Goal: Navigation & Orientation: Find specific page/section

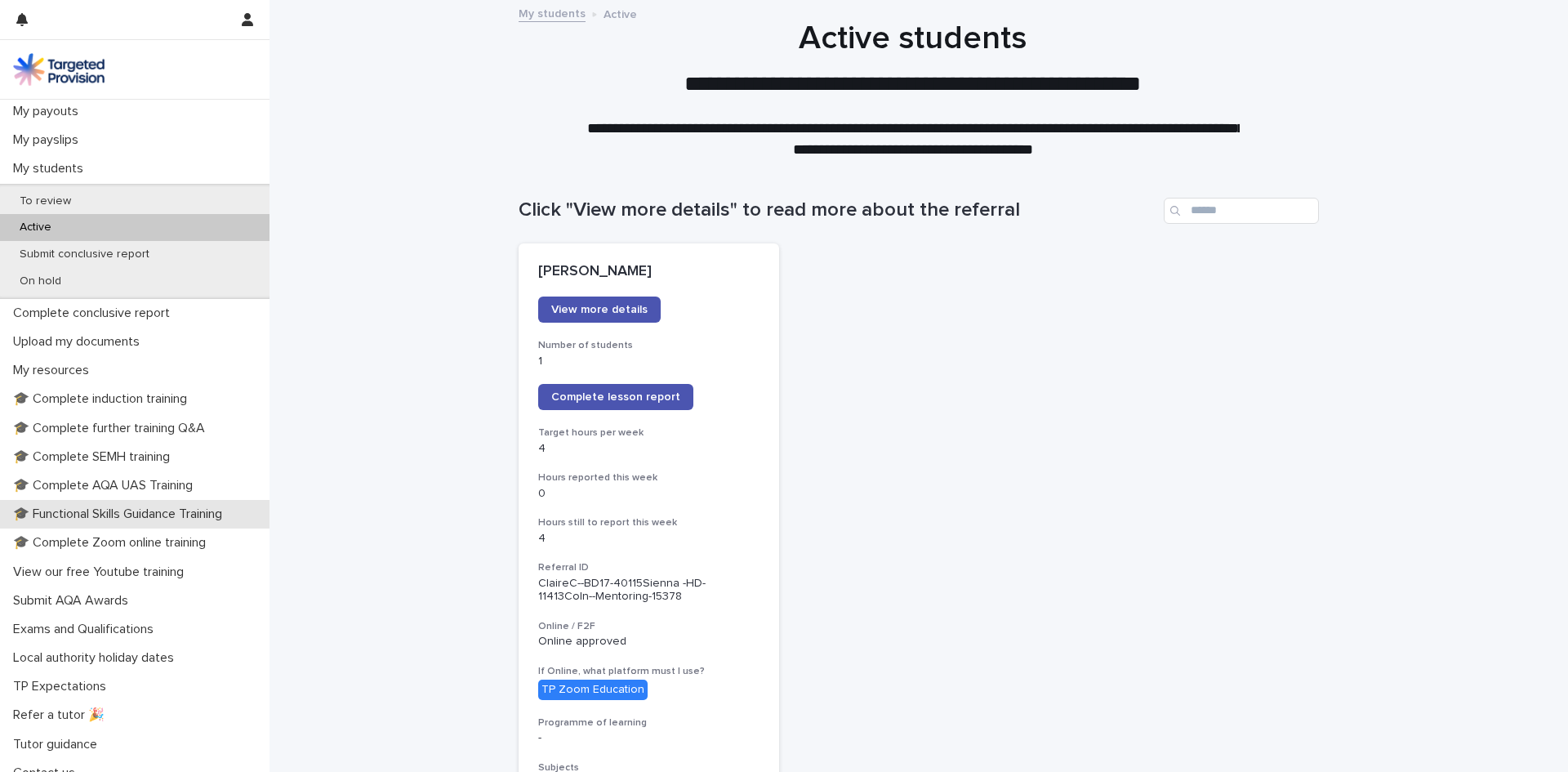
scroll to position [276, 0]
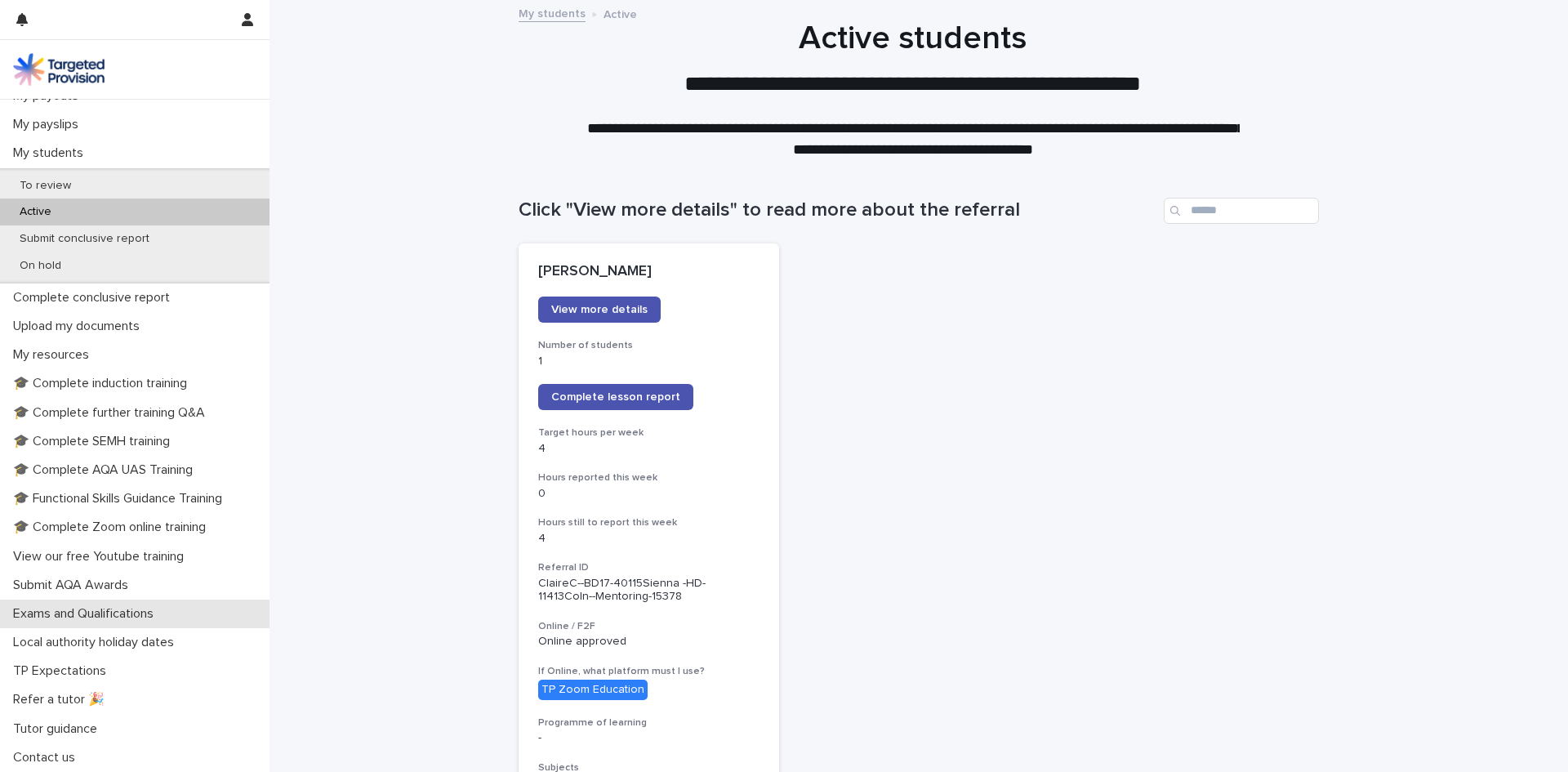
click at [120, 616] on p "Exams and Qualifications" at bounding box center [87, 613] width 160 height 16
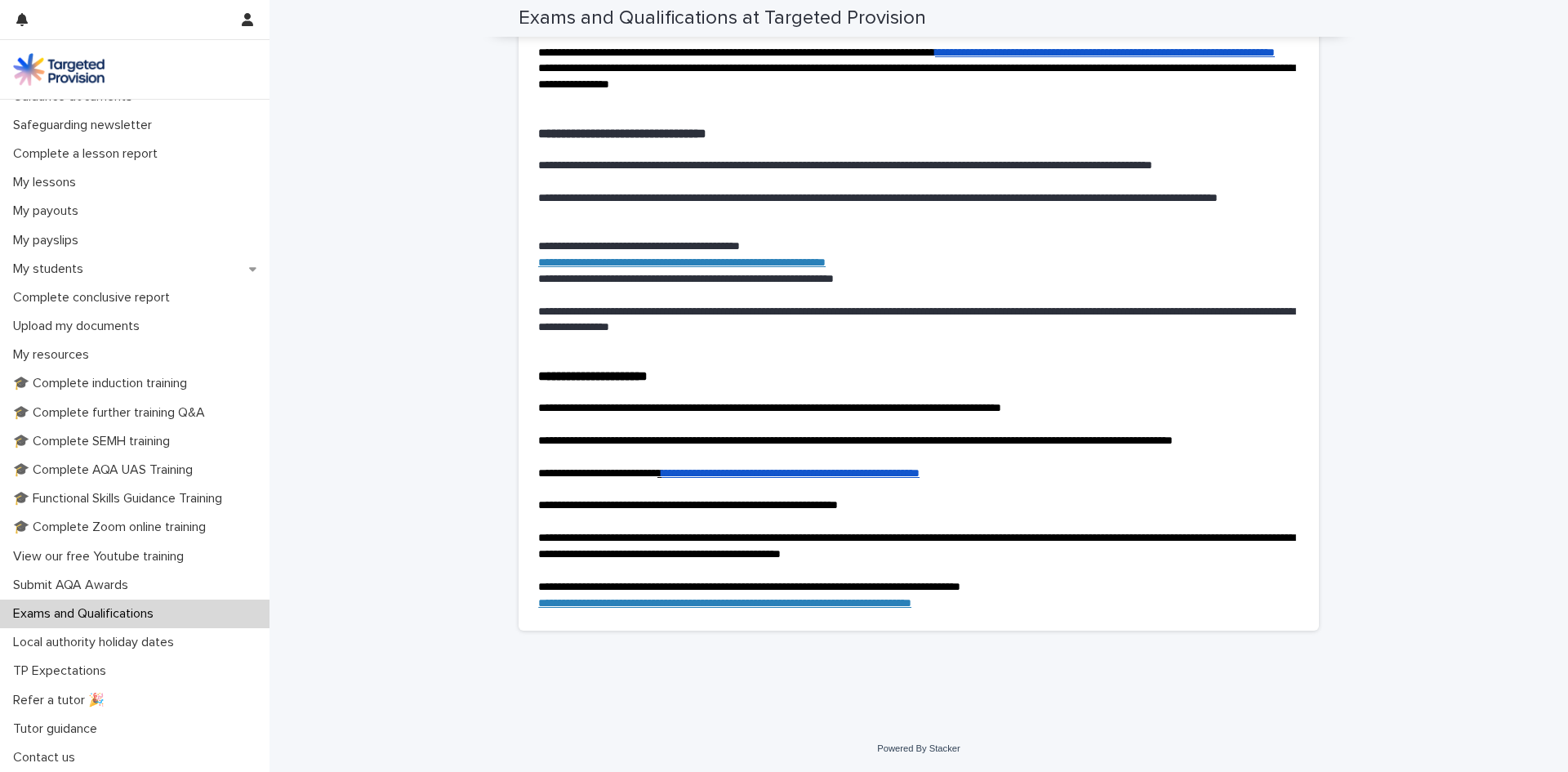
scroll to position [3225, 0]
click at [249, 268] on icon at bounding box center [253, 268] width 7 height 11
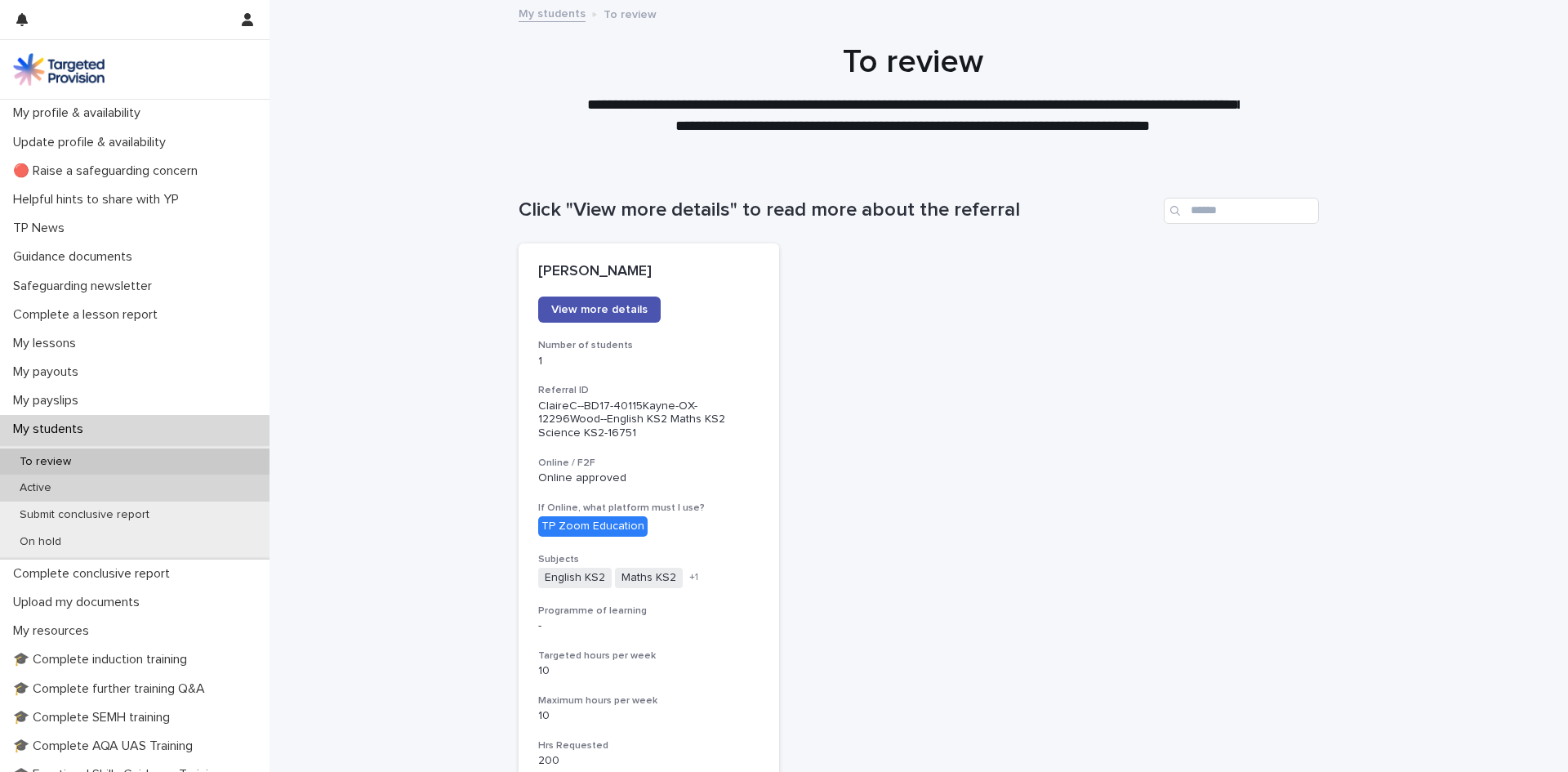
click at [77, 485] on div "Active" at bounding box center [135, 487] width 269 height 27
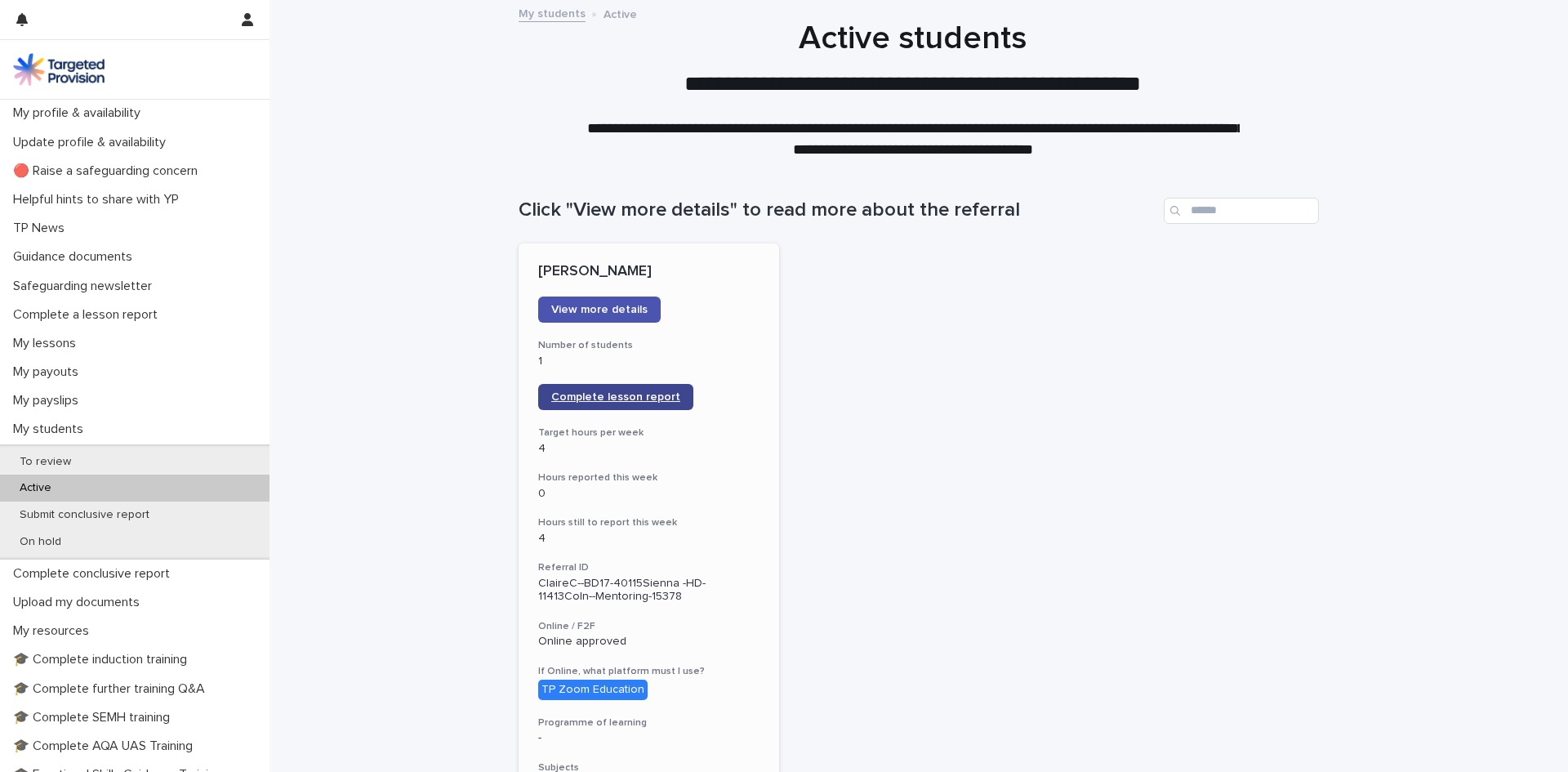
click at [616, 393] on span "Complete lesson report" at bounding box center [616, 397] width 129 height 11
click at [611, 400] on span "Complete lesson report" at bounding box center [616, 397] width 129 height 11
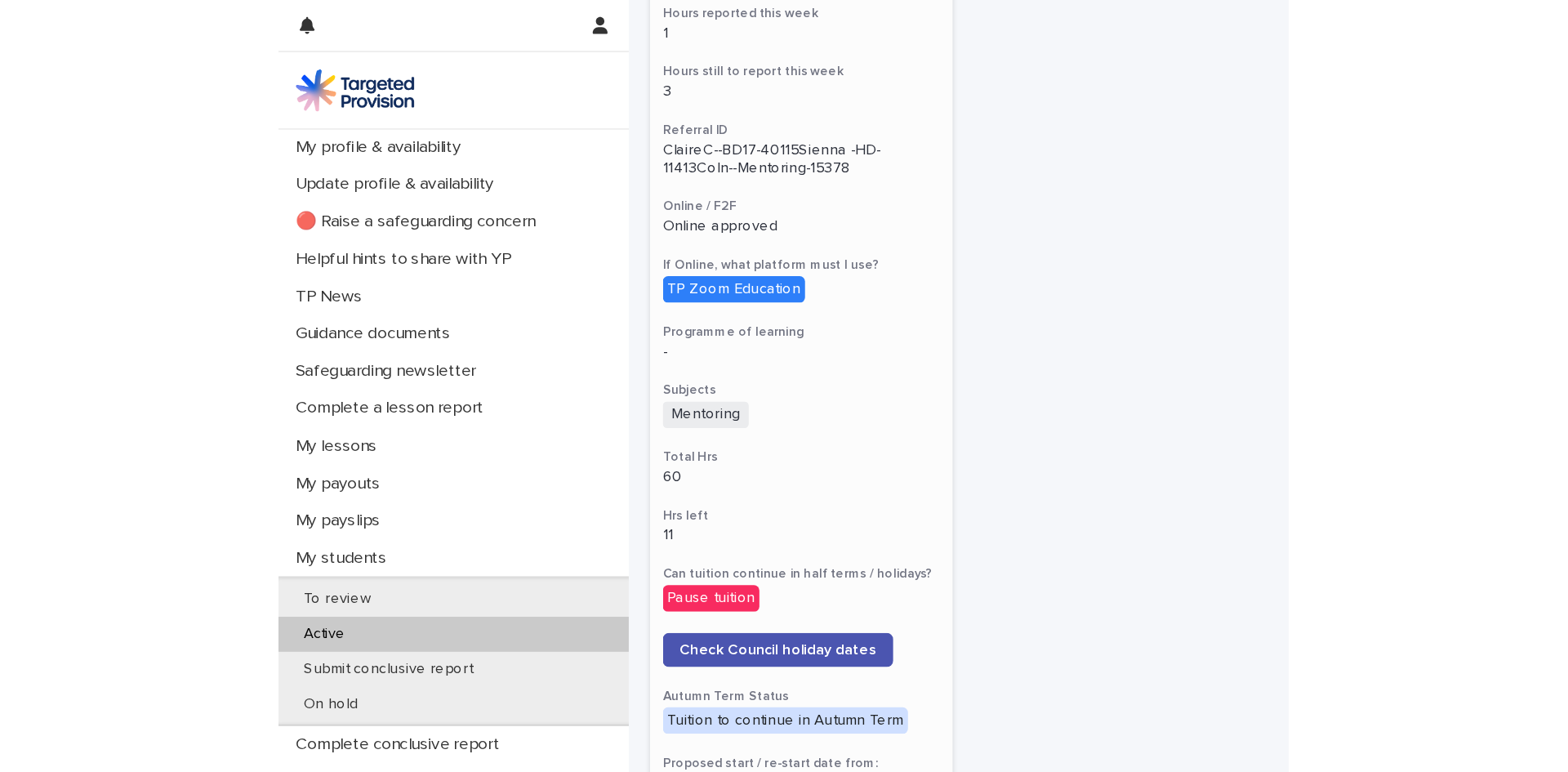
scroll to position [490, 0]
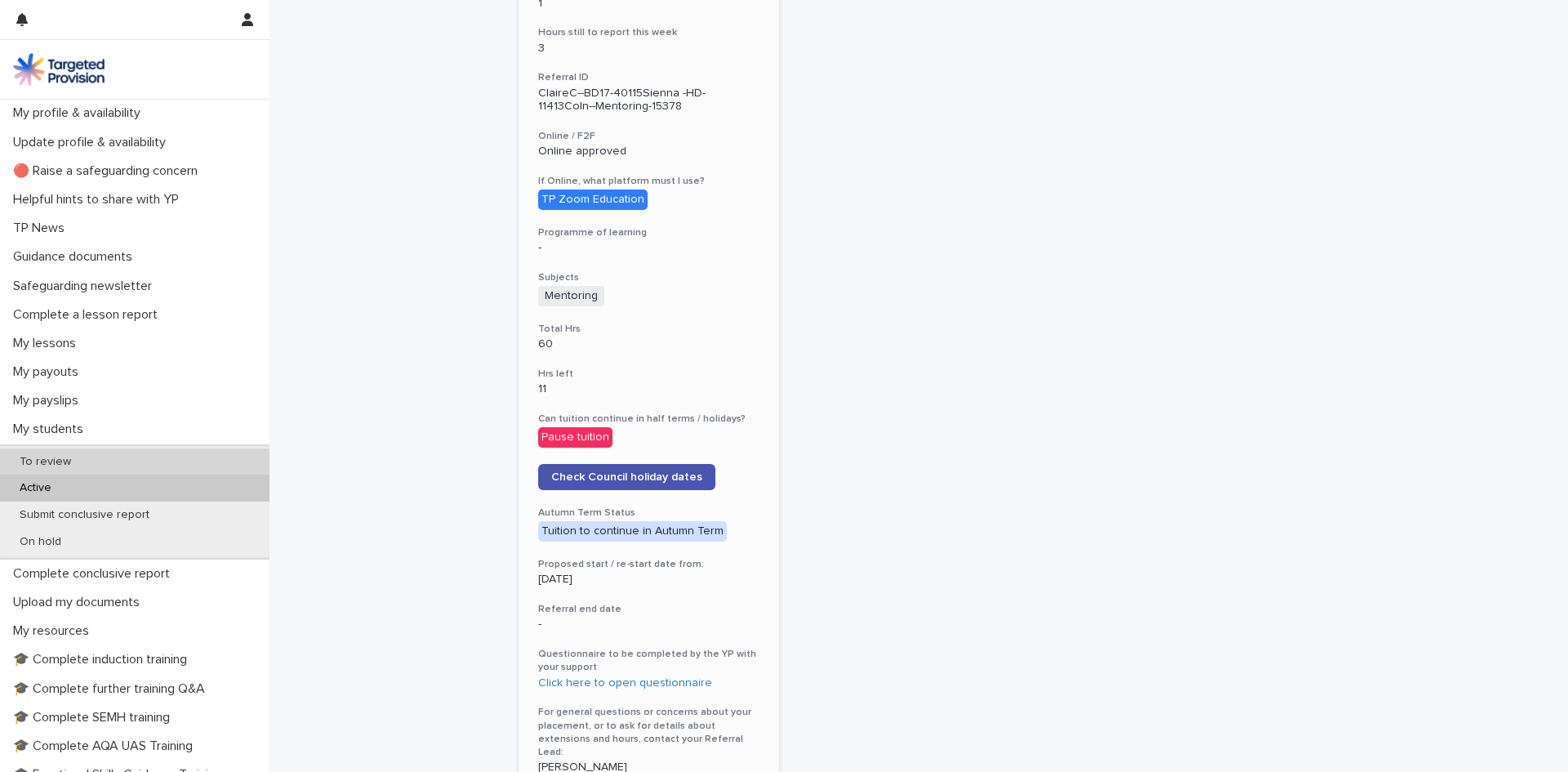
click at [64, 457] on p "To review" at bounding box center [45, 461] width 77 height 14
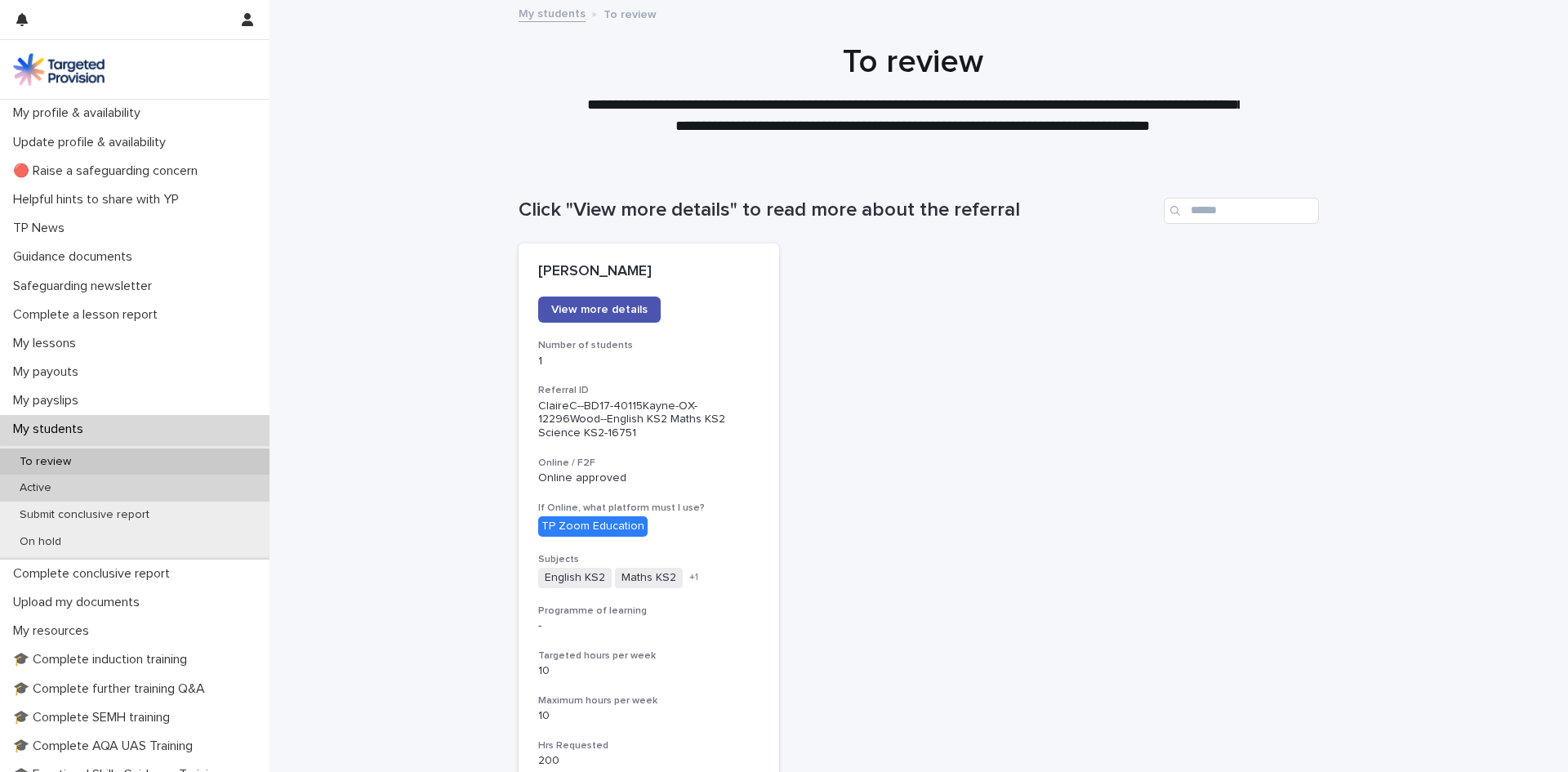
click at [67, 493] on div "Active" at bounding box center [135, 487] width 269 height 27
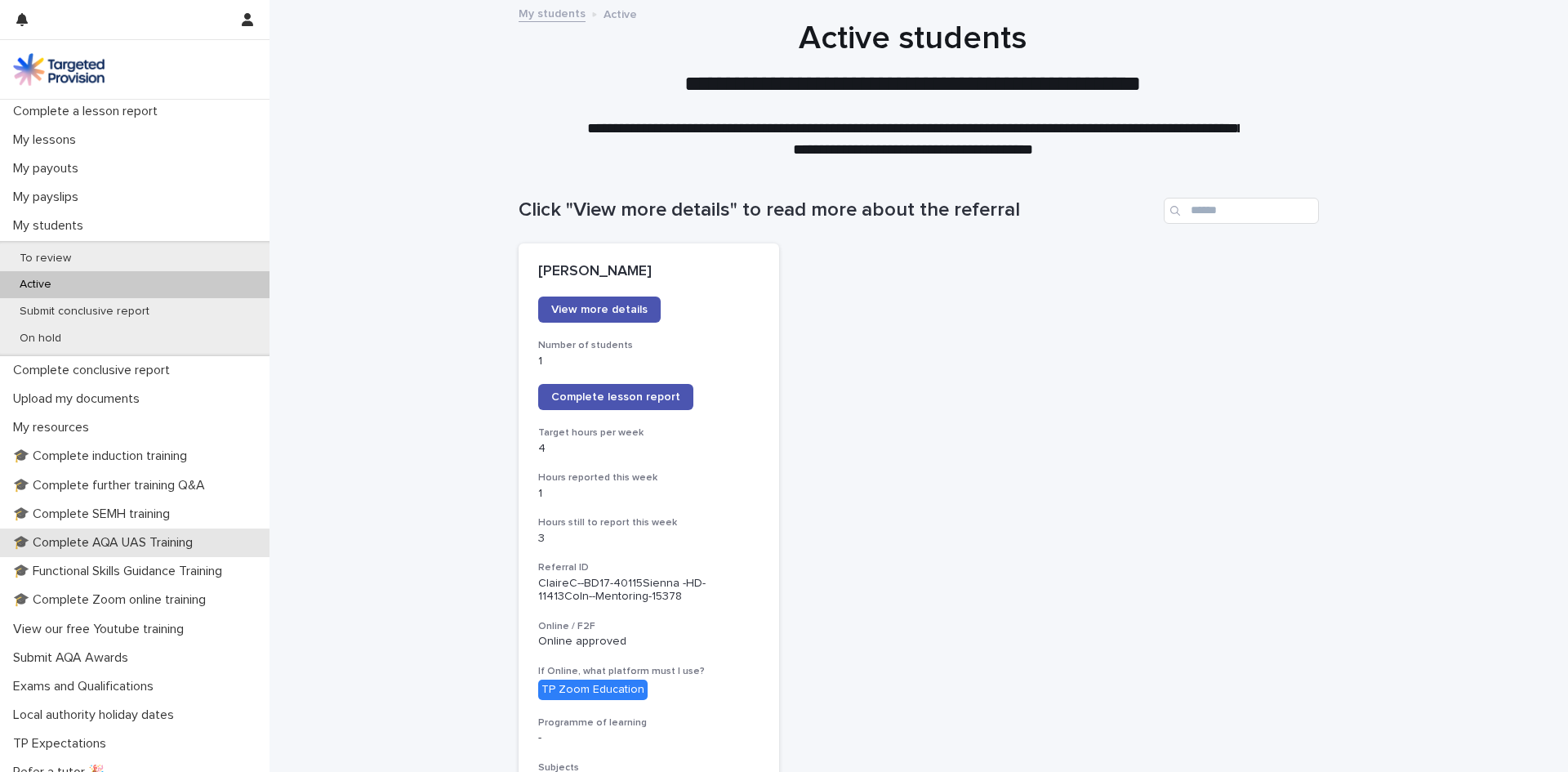
scroll to position [276, 0]
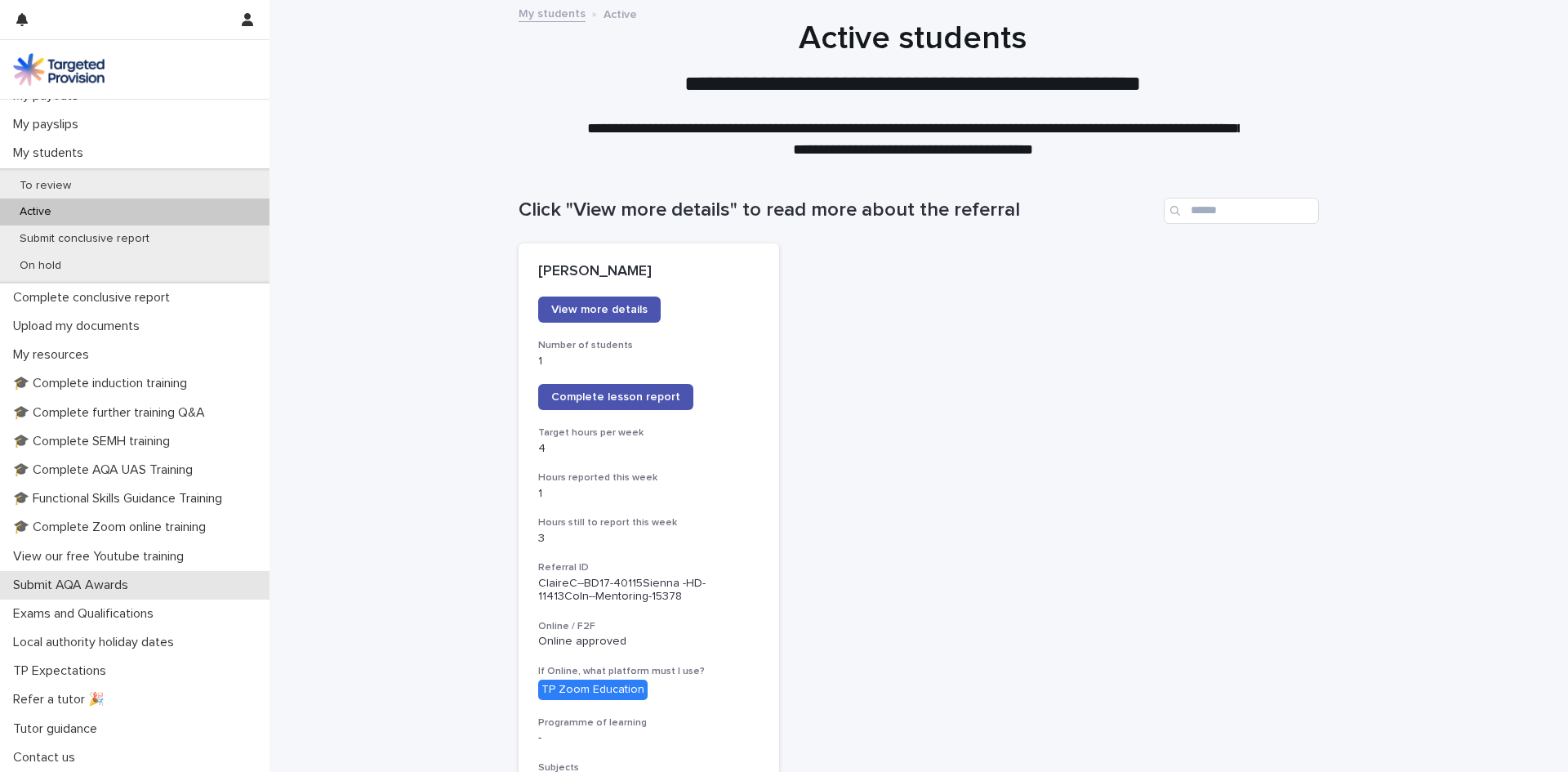
click at [96, 588] on p "Submit AQA Awards" at bounding box center [74, 585] width 135 height 16
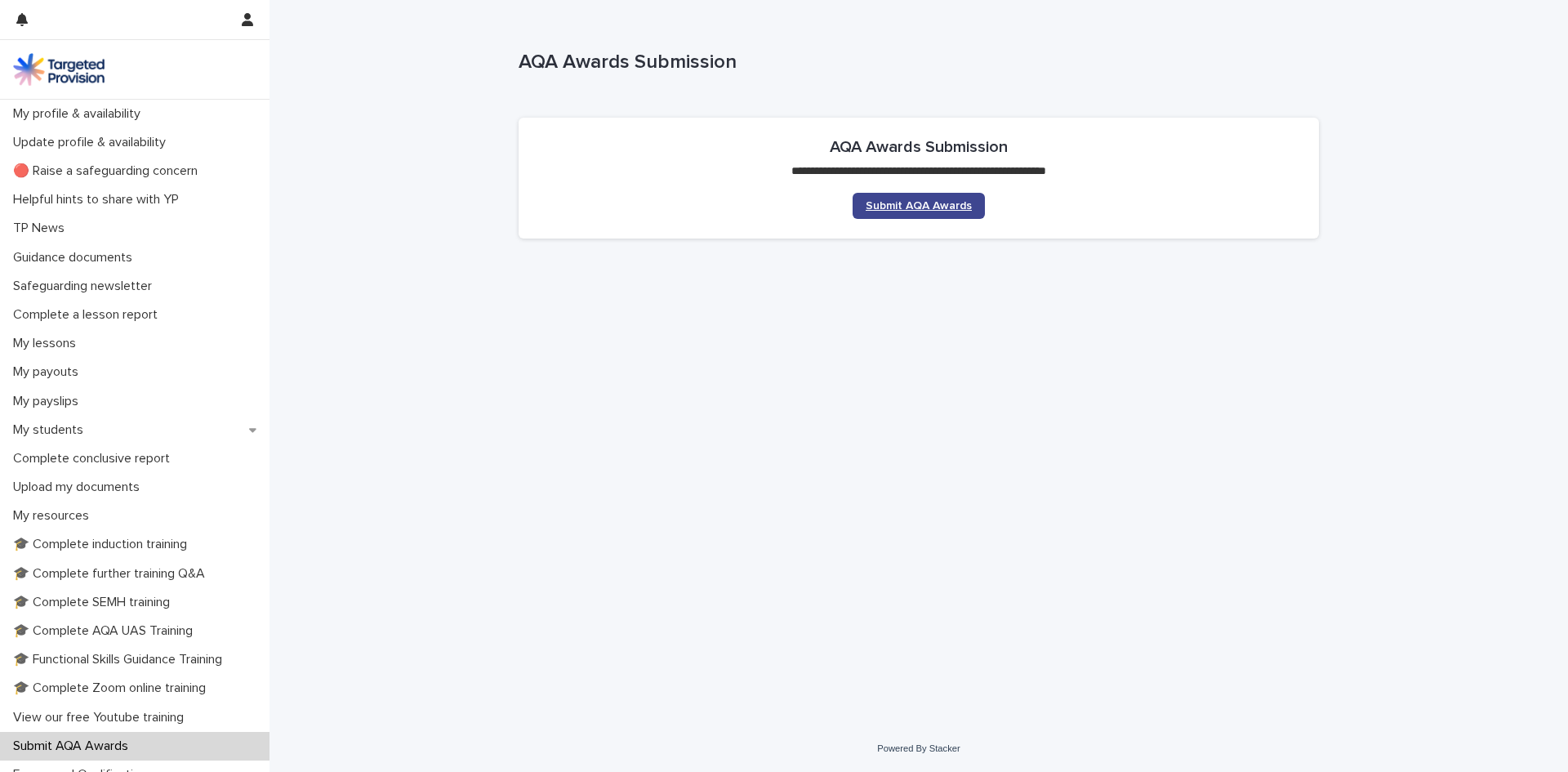
click at [926, 200] on span "Submit AQA Awards" at bounding box center [918, 206] width 106 height 11
click at [249, 432] on icon at bounding box center [253, 429] width 7 height 11
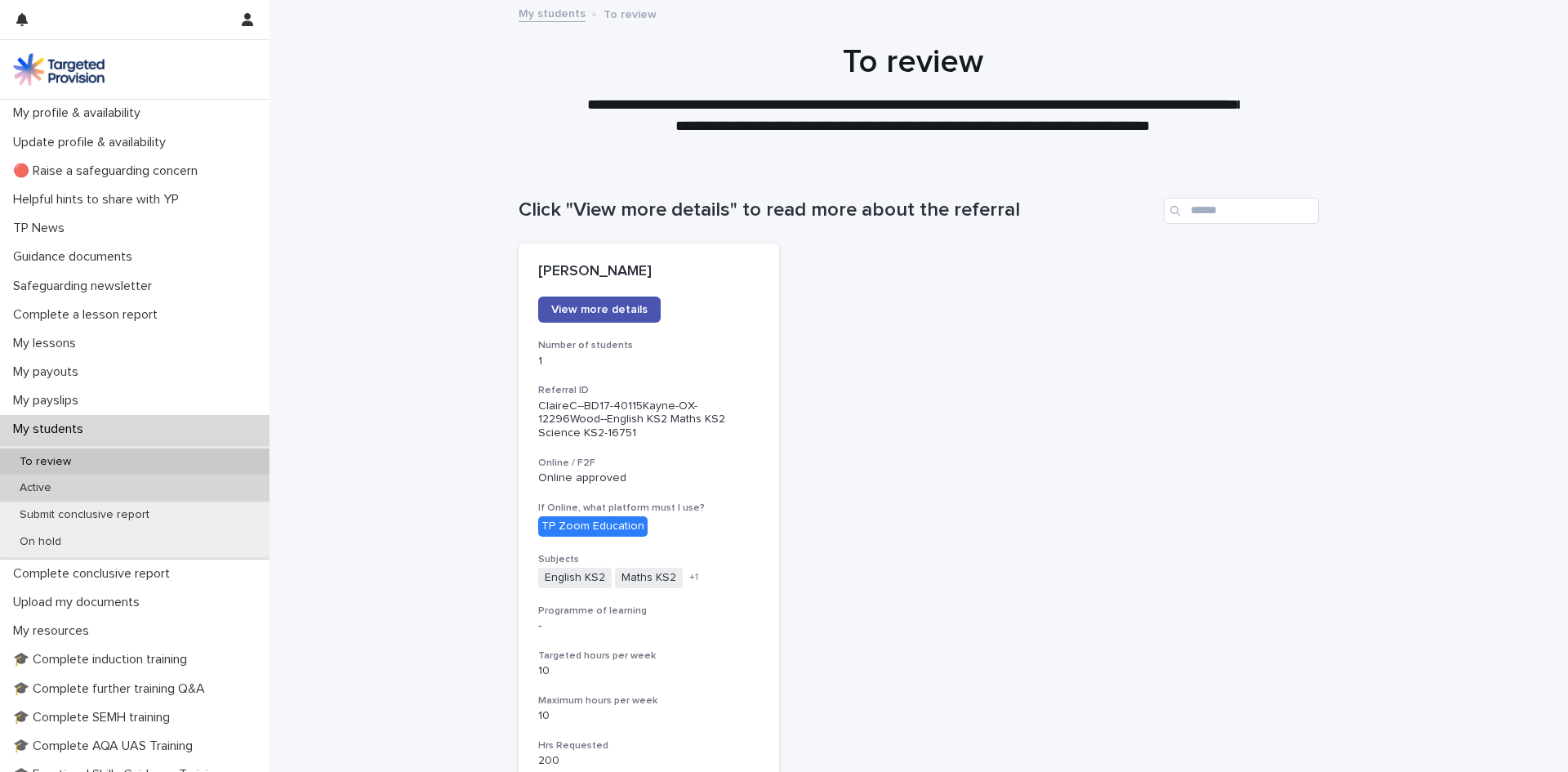
click at [158, 487] on div "Active" at bounding box center [135, 487] width 269 height 27
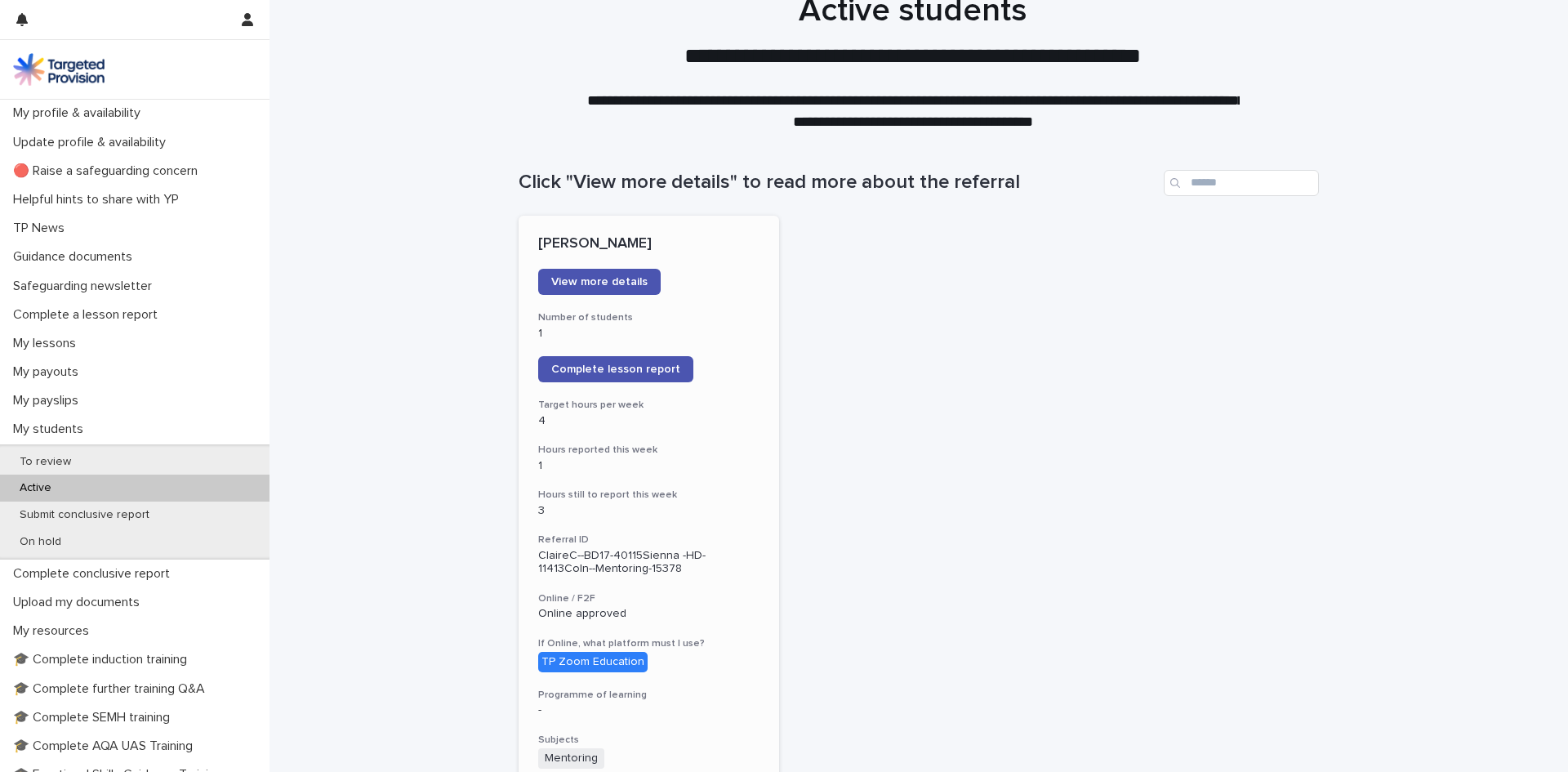
scroll to position [4, 0]
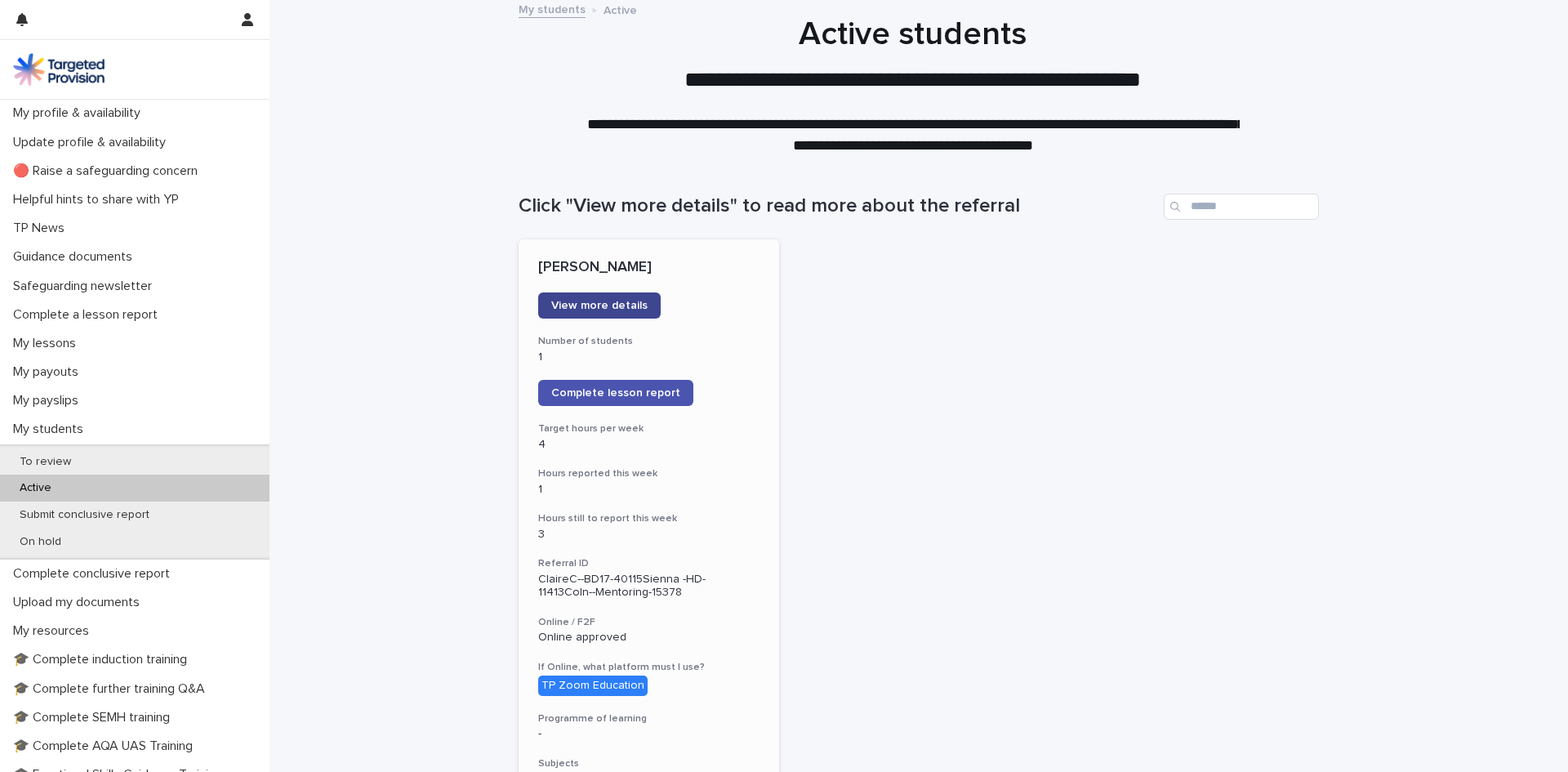
click at [608, 309] on span "View more details" at bounding box center [600, 305] width 96 height 11
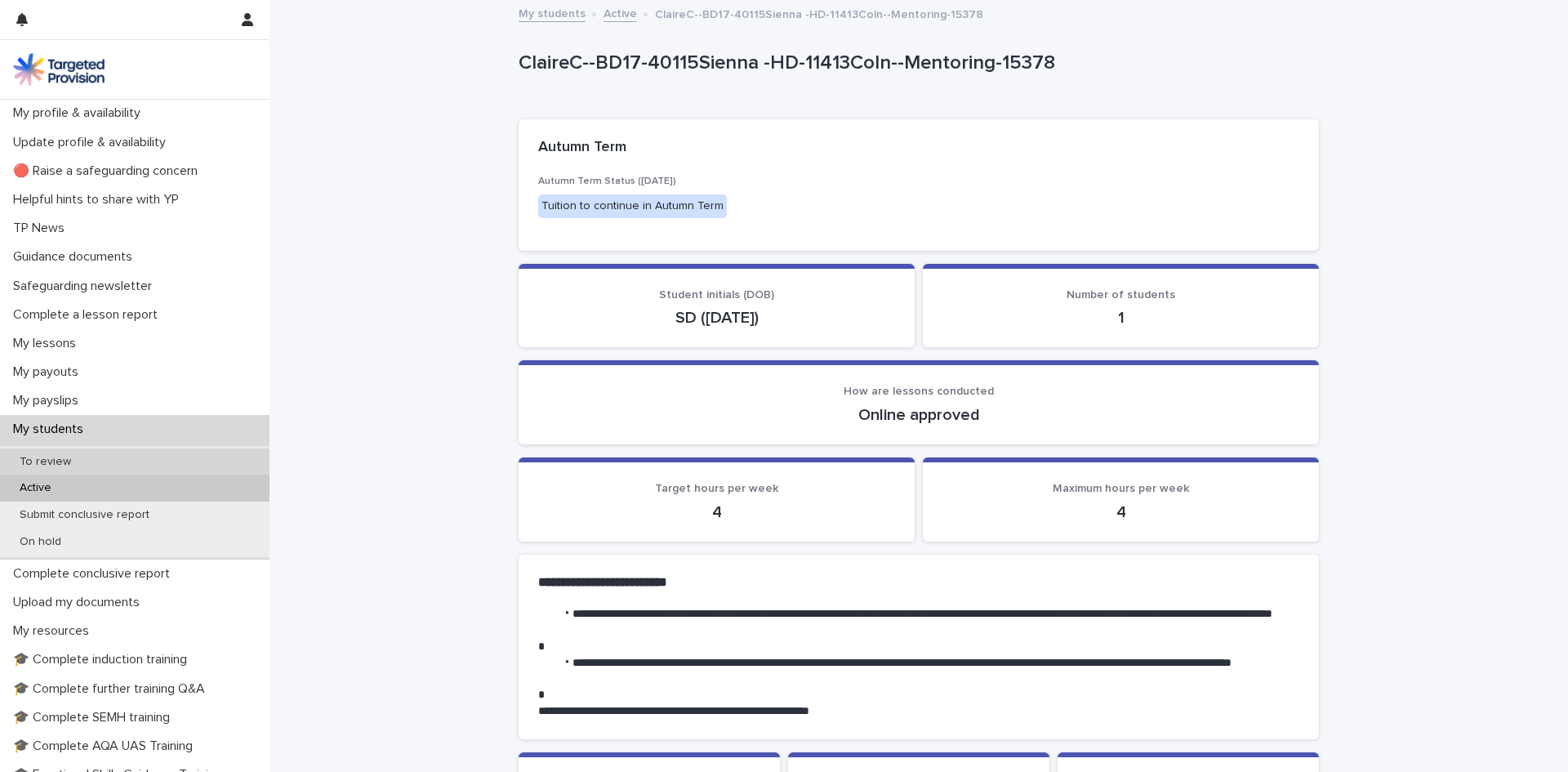
click at [108, 467] on div "To review" at bounding box center [135, 461] width 269 height 27
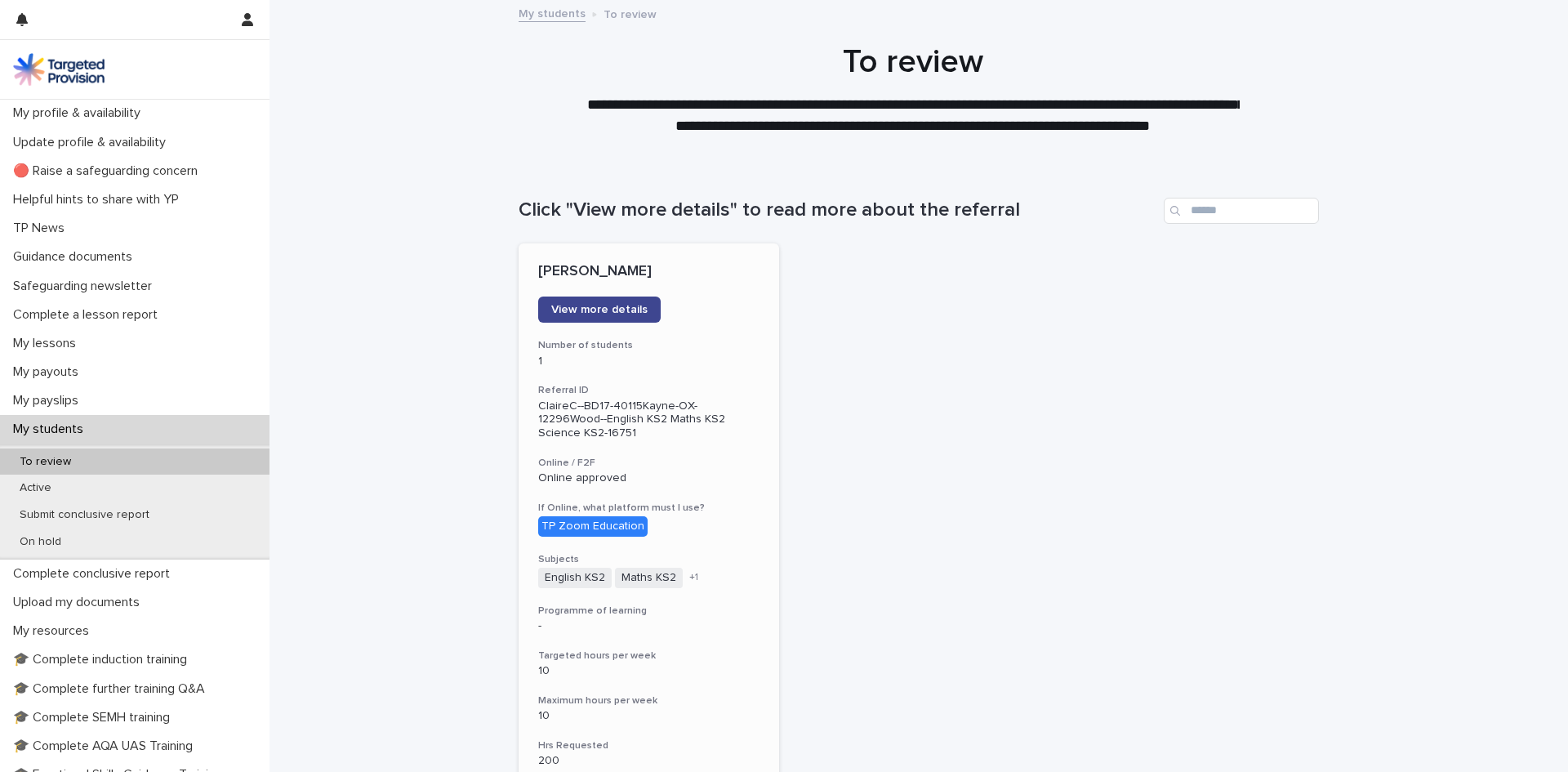
click at [561, 310] on span "View more details" at bounding box center [600, 309] width 96 height 11
